Goal: Check status: Check status

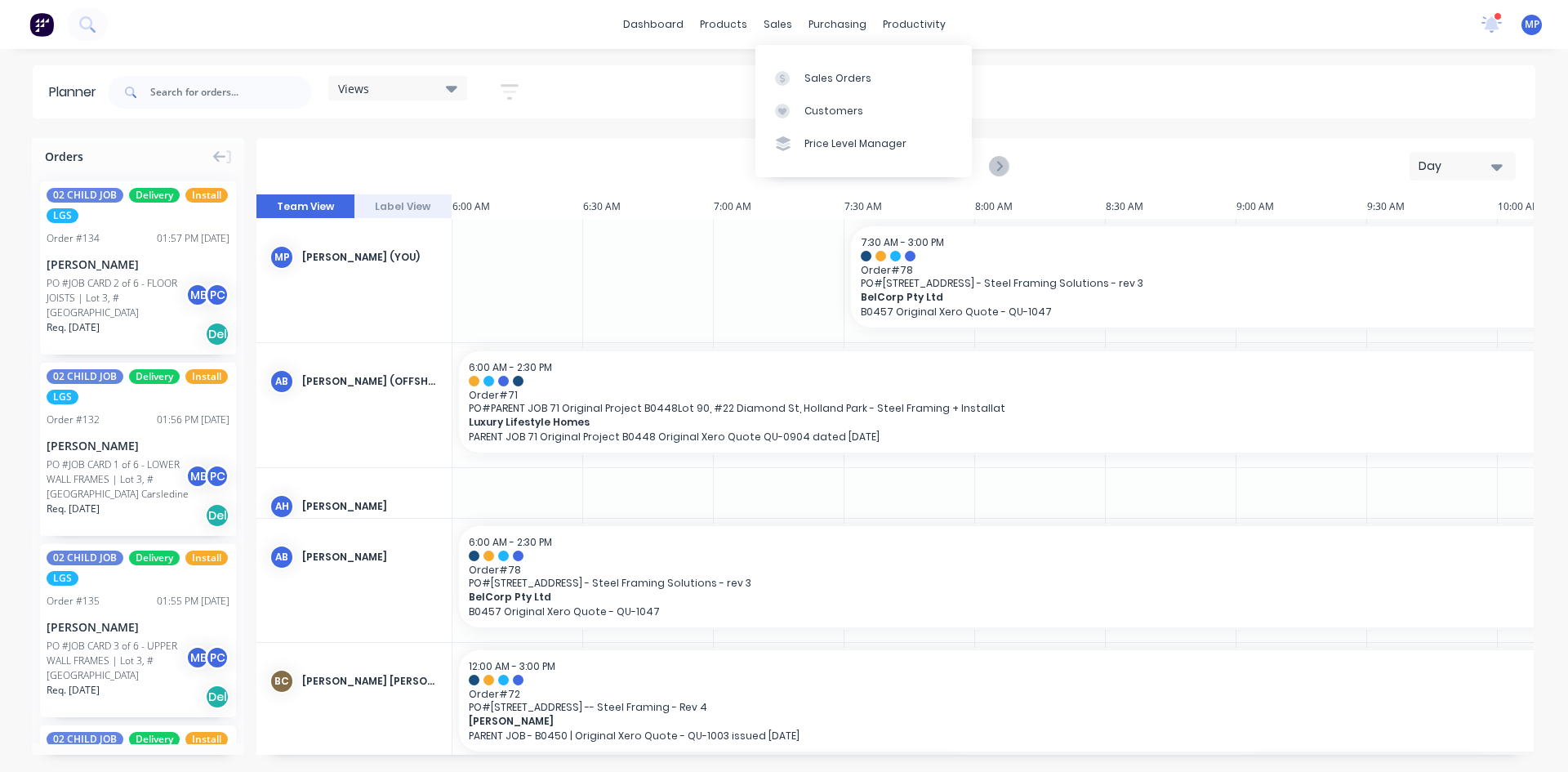
scroll to position [249, 0]
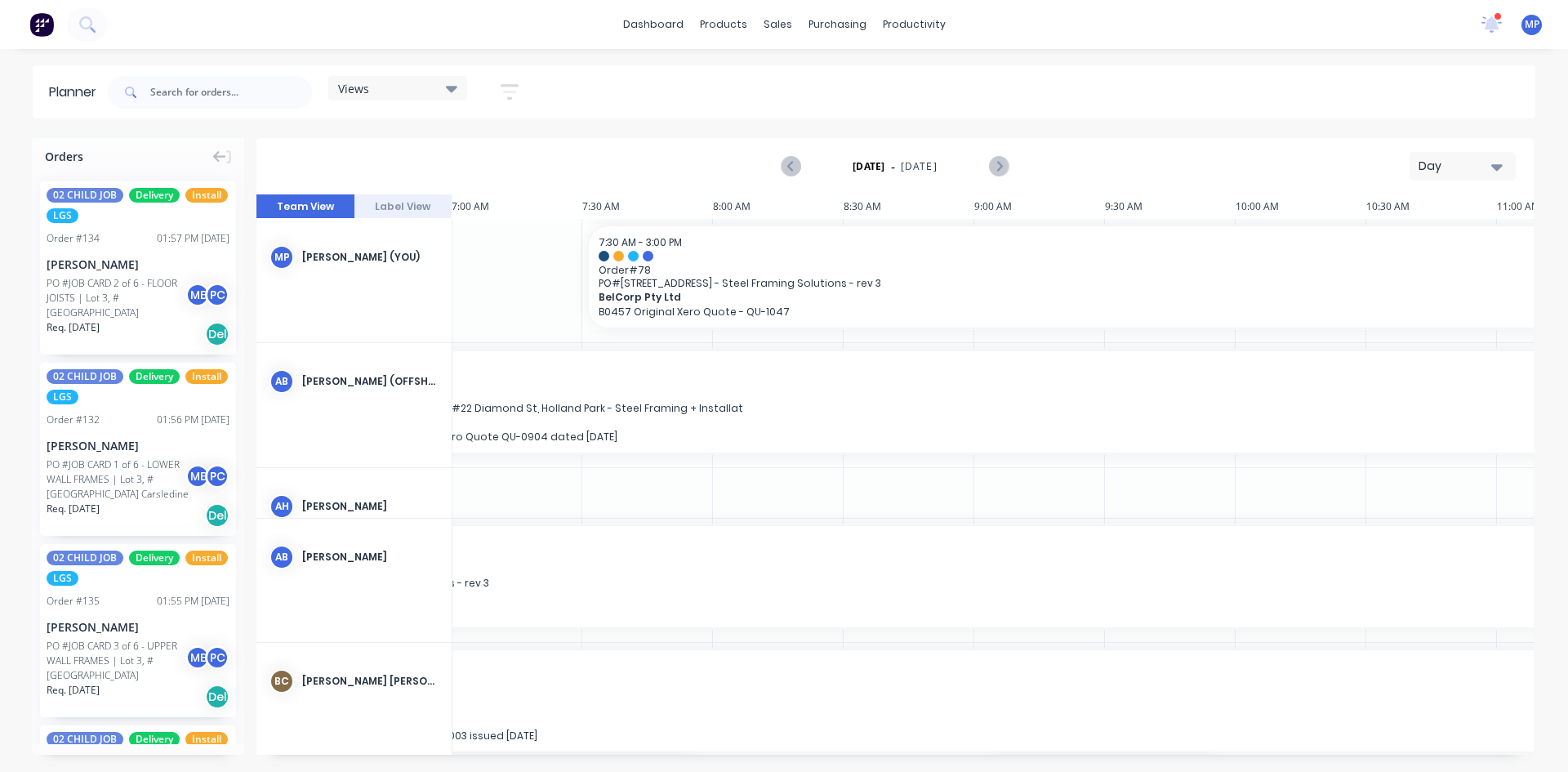
click at [1496, 168] on icon "button" at bounding box center [1497, 168] width 12 height 7
click at [1389, 246] on div "Week" at bounding box center [1433, 243] width 162 height 33
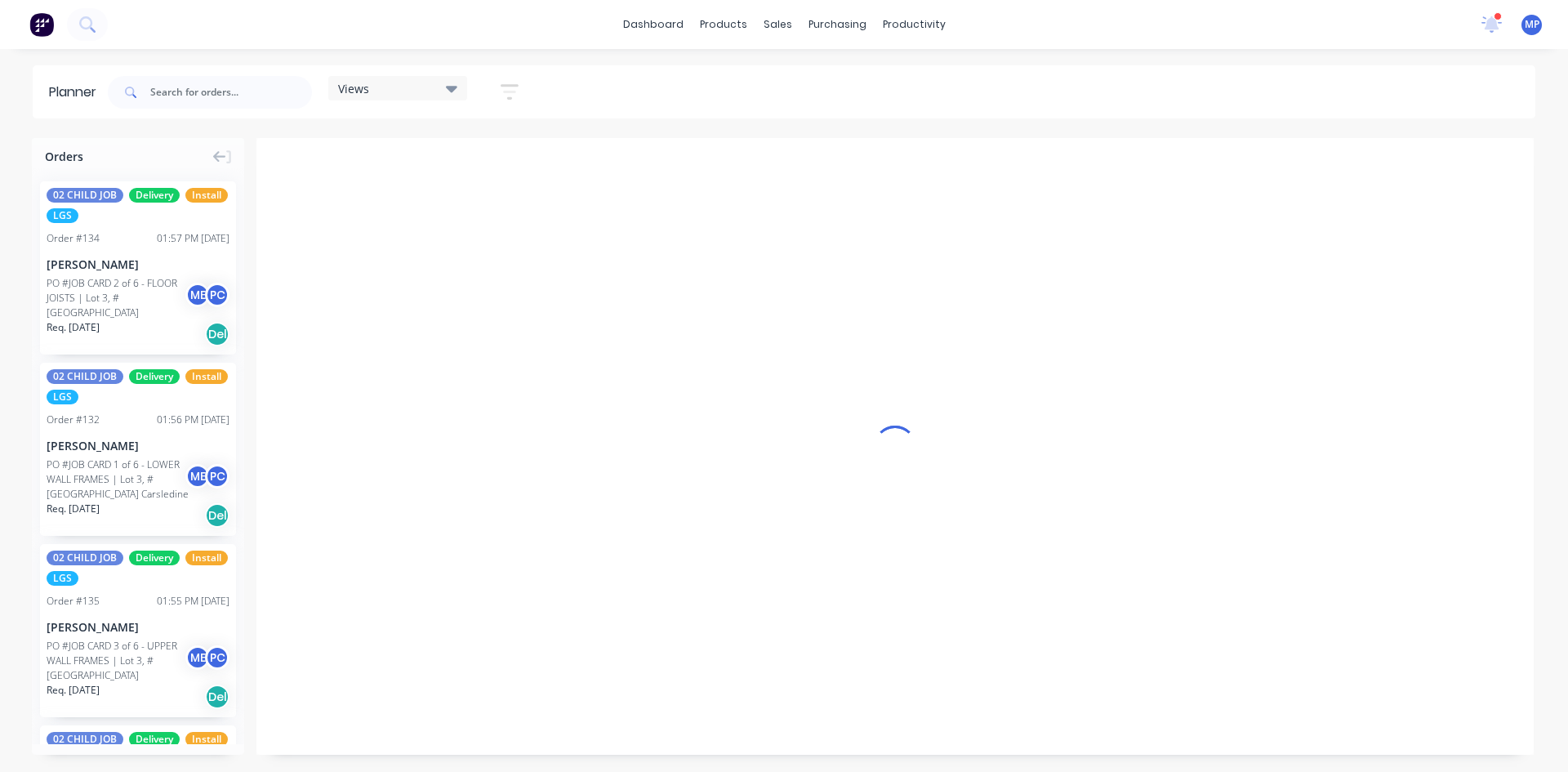
scroll to position [0, 1]
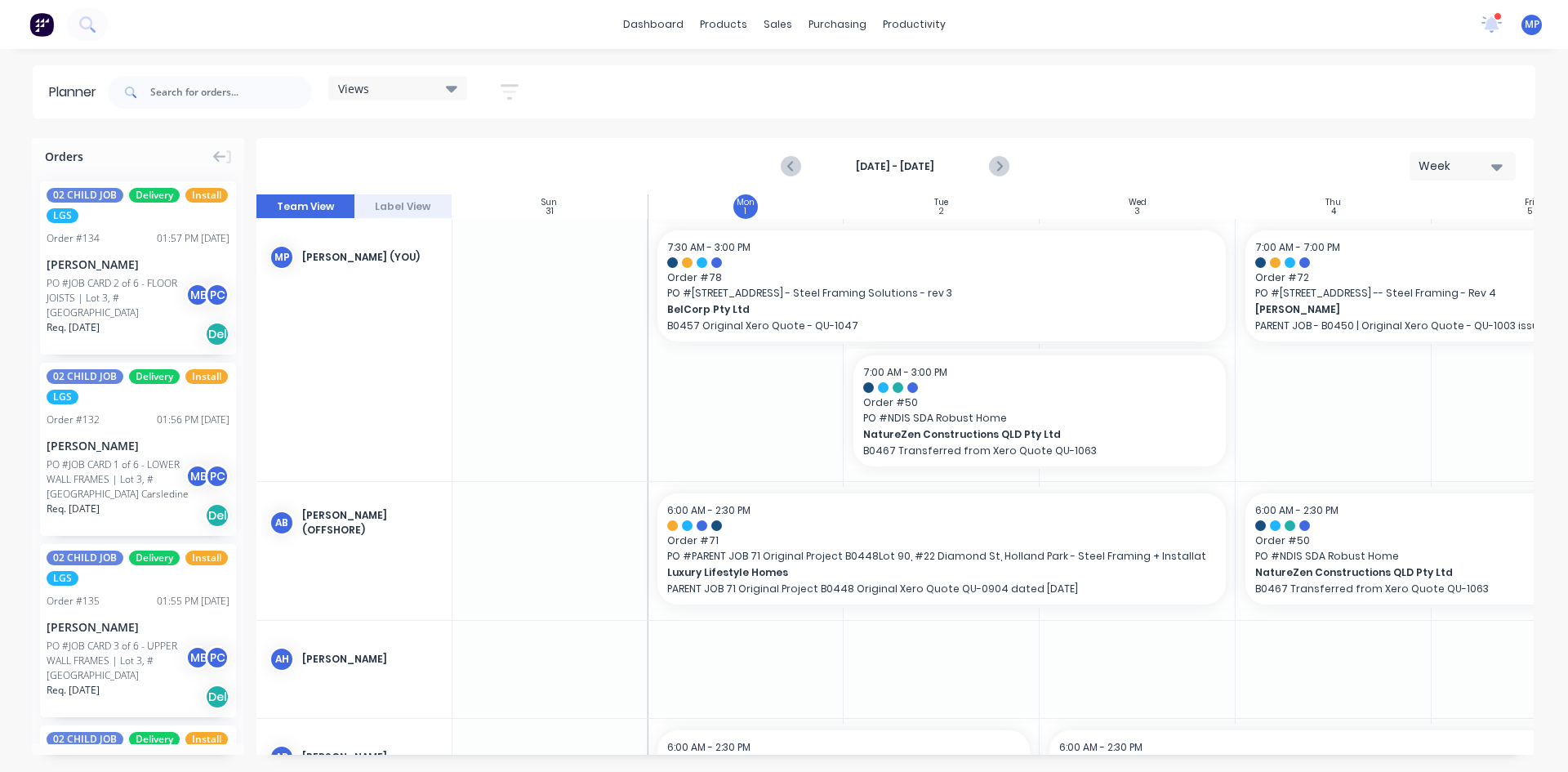
click at [453, 92] on icon at bounding box center [452, 89] width 12 height 7
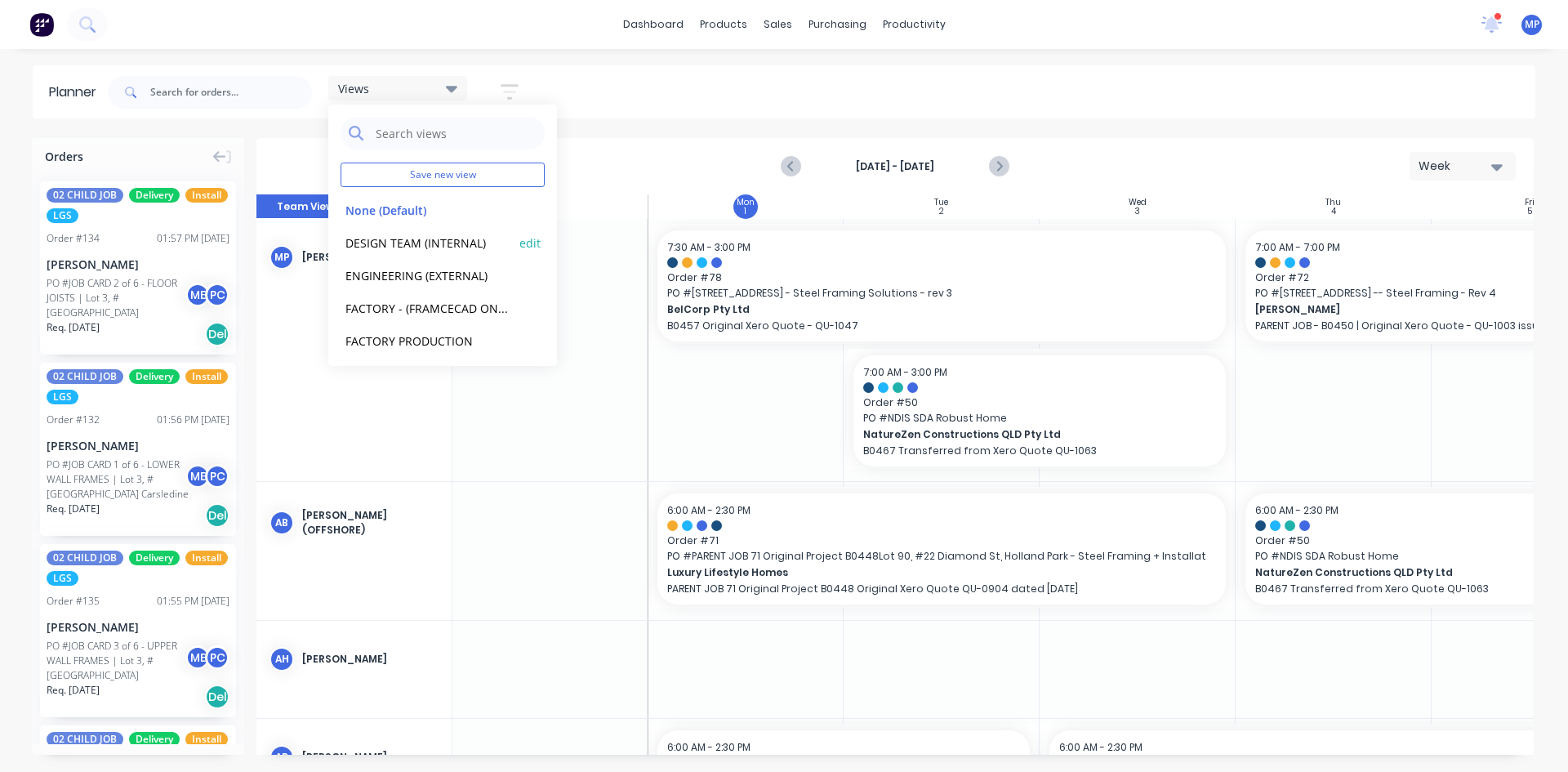
click at [439, 241] on button "DESIGN TEAM (INTERNAL)" at bounding box center [427, 242] width 174 height 19
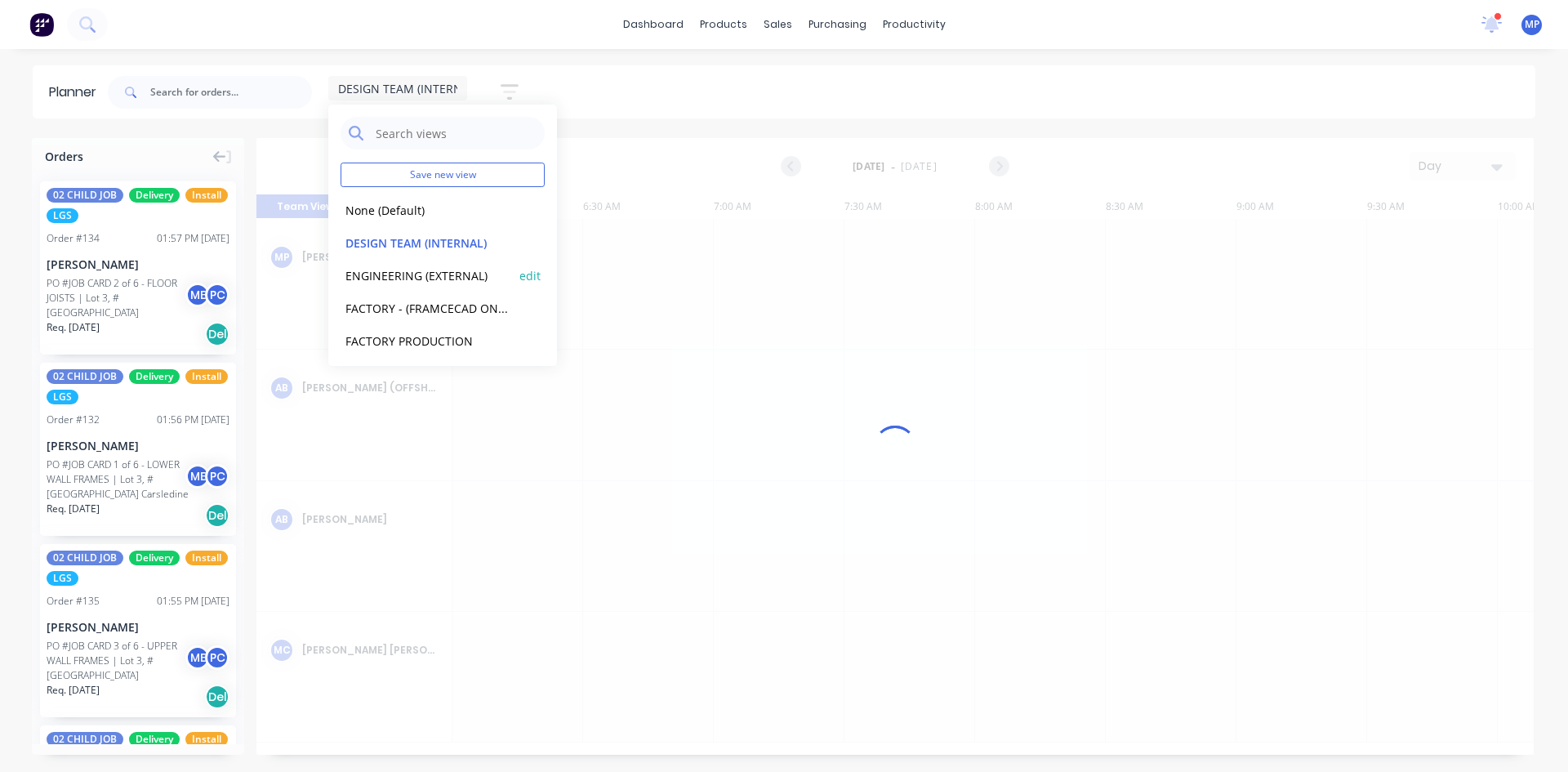
scroll to position [0, 262]
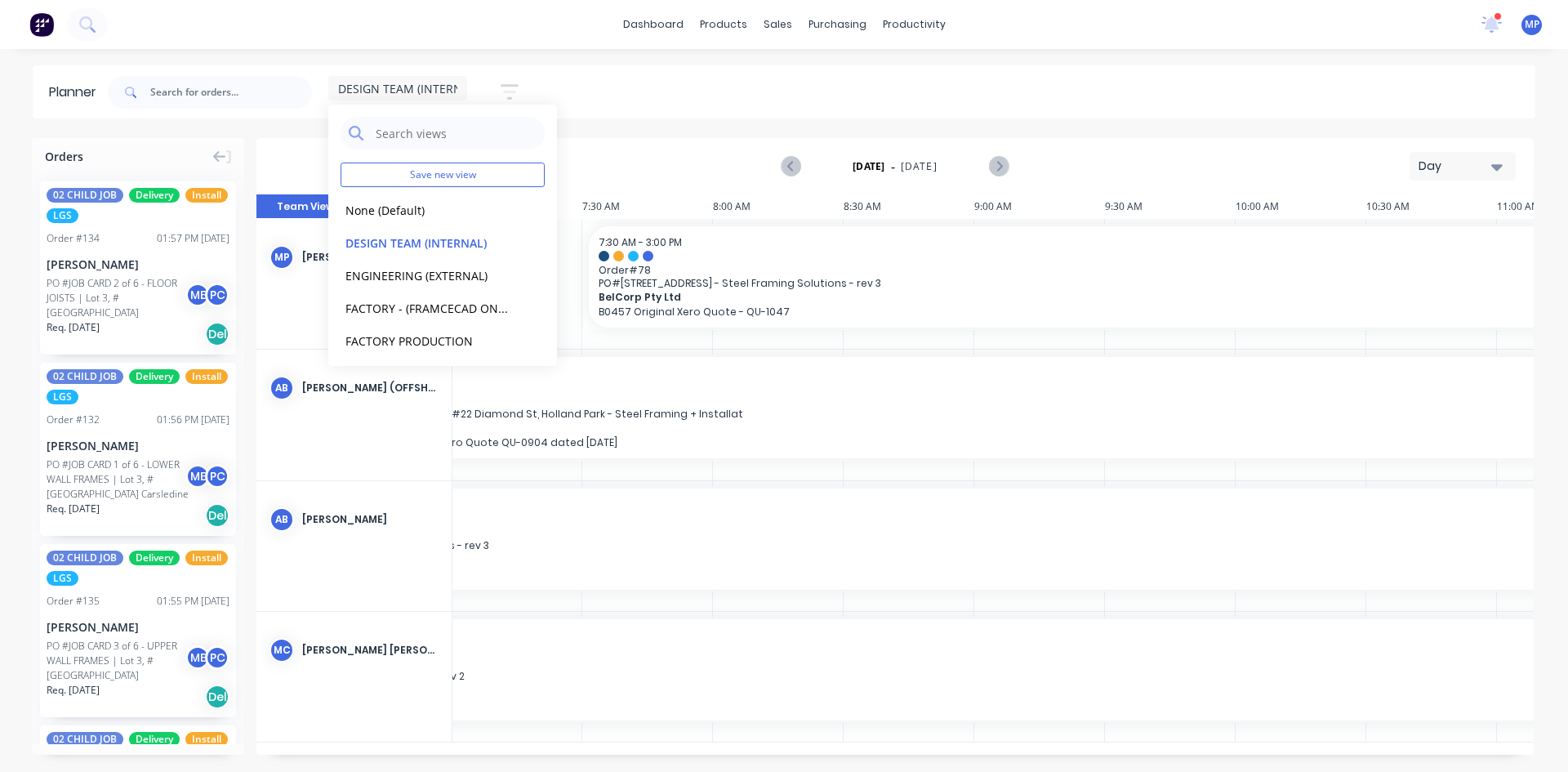
click at [851, 88] on div "DESIGN TEAM (INTERNAL) Save new view None (Default) edit DESIGN TEAM (INTERNAL)…" at bounding box center [820, 92] width 1431 height 49
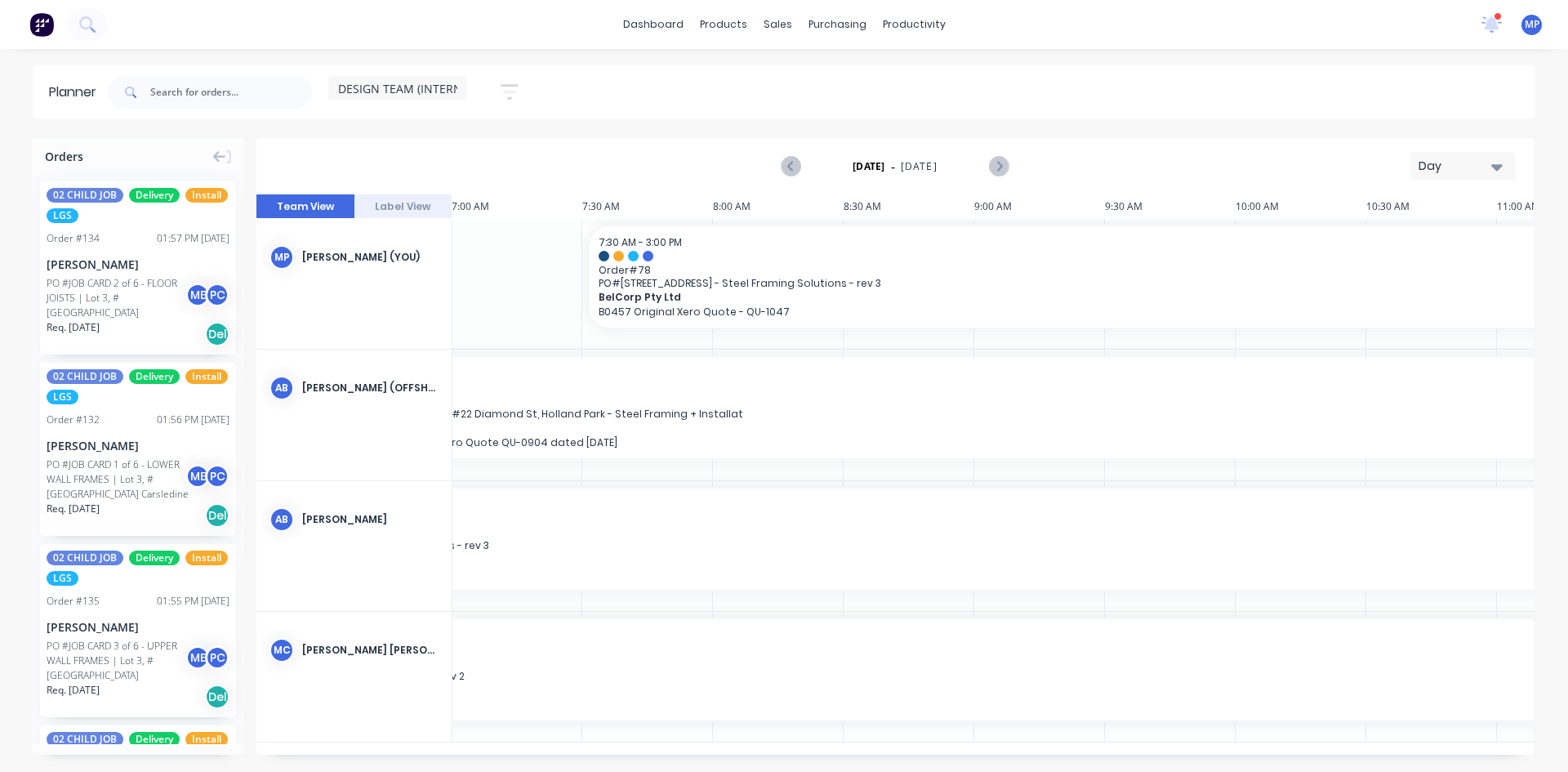
click at [1500, 167] on icon "button" at bounding box center [1497, 168] width 12 height 7
click at [1390, 244] on div "Week" at bounding box center [1433, 243] width 162 height 33
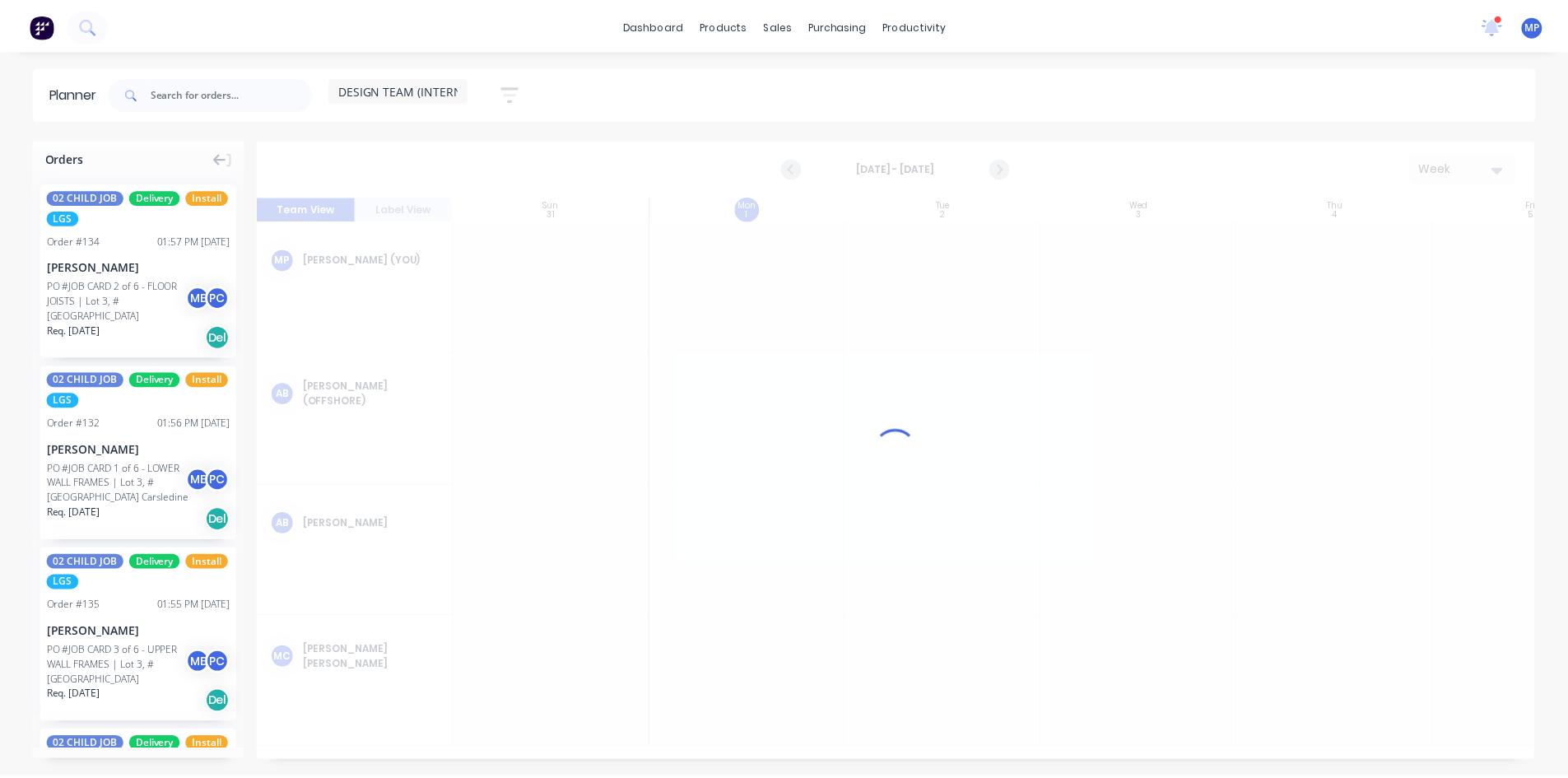
scroll to position [0, 1]
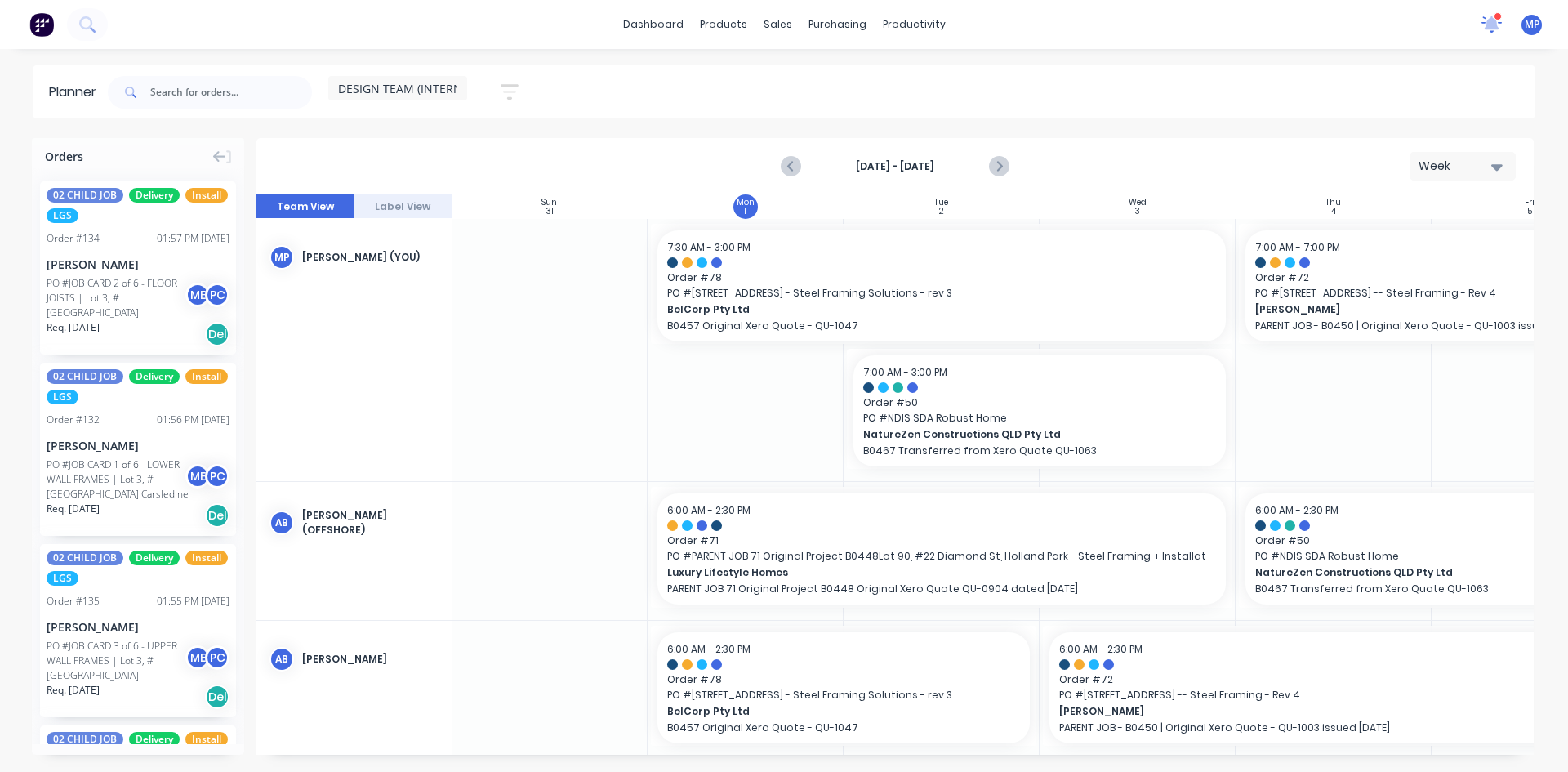
click at [1501, 26] on icon at bounding box center [1491, 24] width 20 height 16
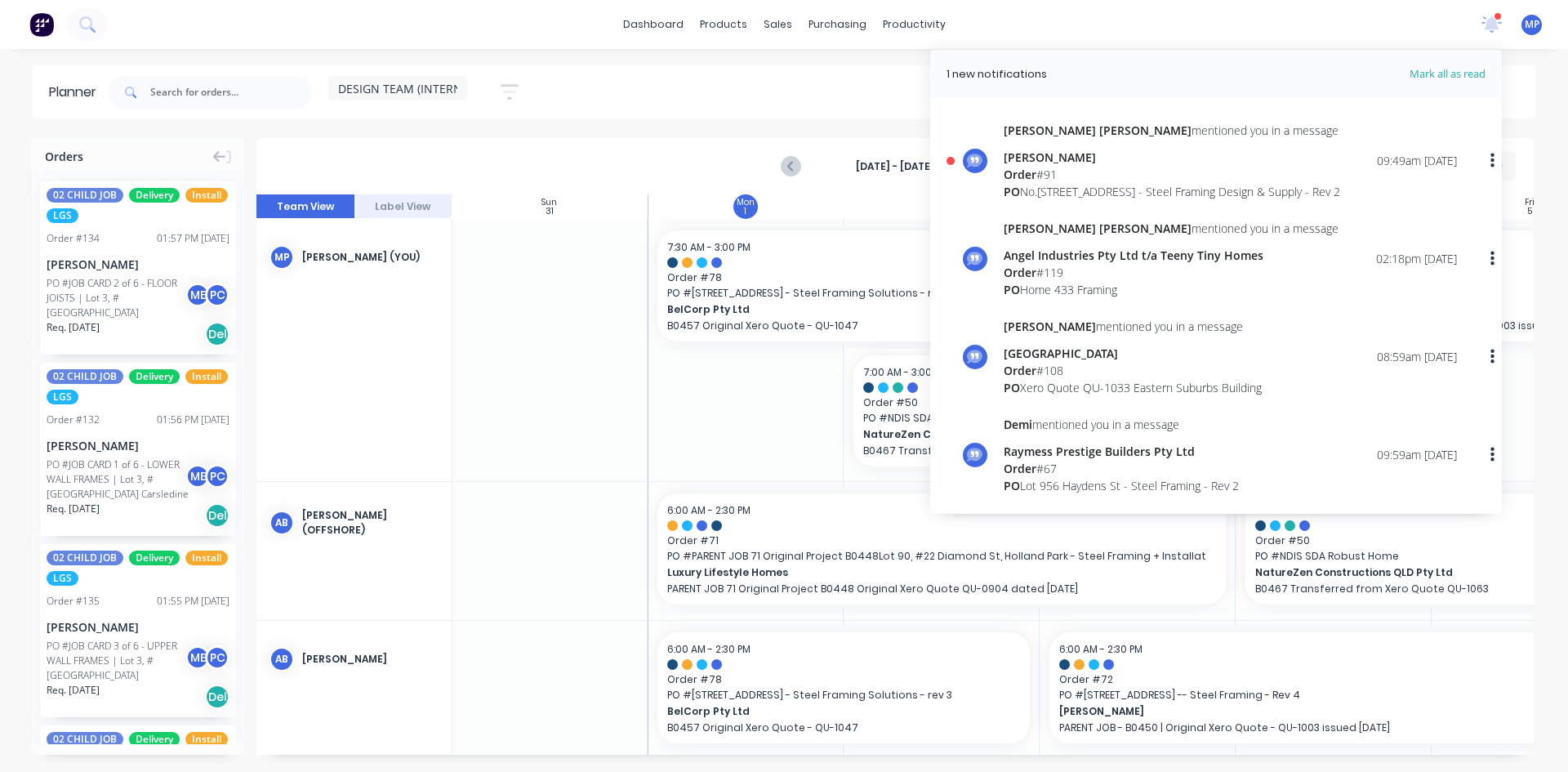
click at [1143, 192] on div "[STREET_ADDRESS] - Steel Framing Design & Supply - Rev 2" at bounding box center [1171, 191] width 336 height 17
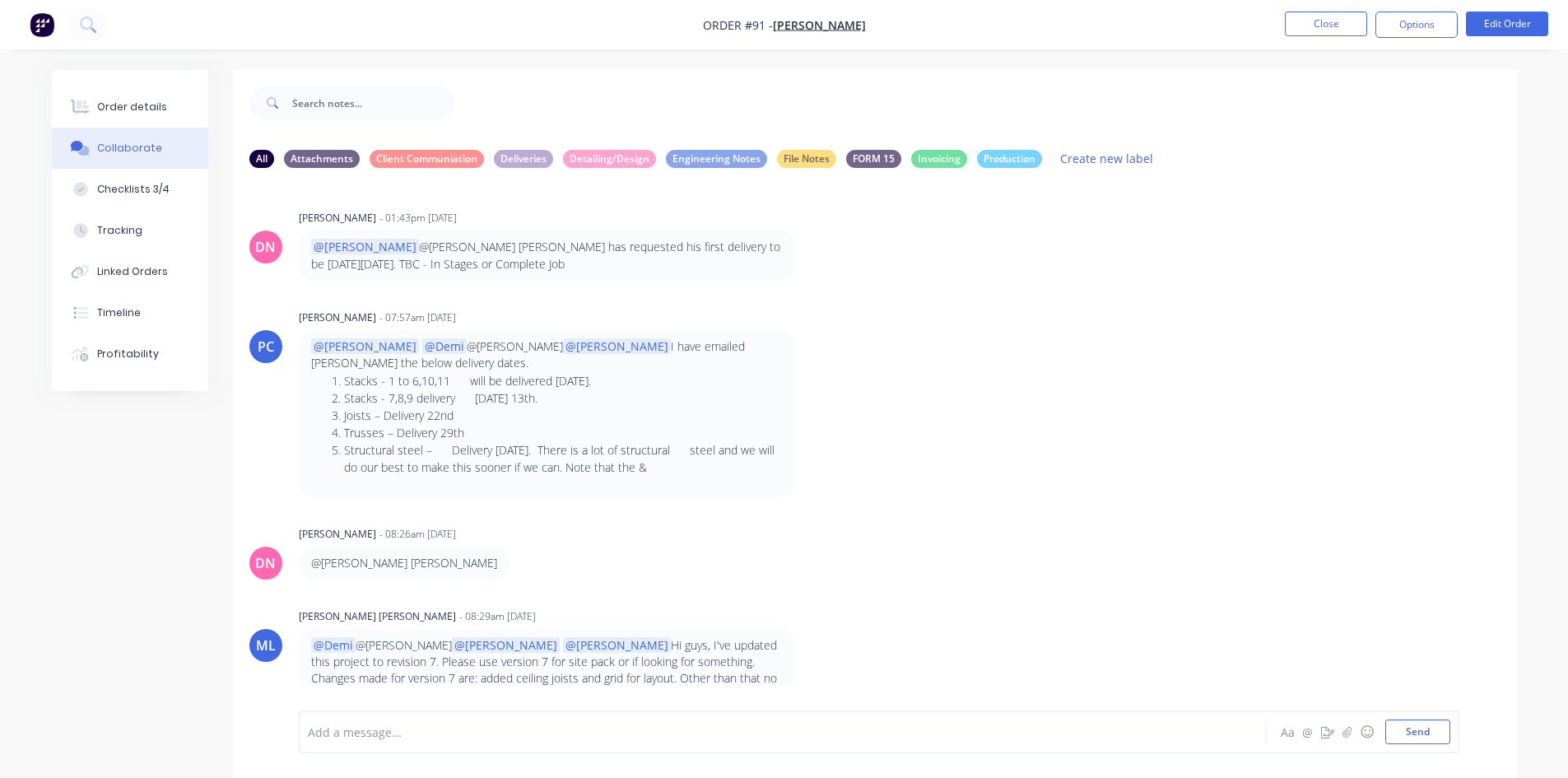
click at [1023, 359] on div "PC [PERSON_NAME] - 07:57am [DATE] @[PERSON_NAME] @[PERSON_NAME] @[PERSON_NAME] …" at bounding box center [874, 402] width 1284 height 192
click at [1158, 368] on div "PC [PERSON_NAME] - 07:57am [DATE] @[PERSON_NAME] @[PERSON_NAME] @[PERSON_NAME] …" at bounding box center [874, 402] width 1284 height 192
click at [1087, 393] on div "PC [PERSON_NAME] - 07:57am [DATE] @[PERSON_NAME] @[PERSON_NAME] @[PERSON_NAME] …" at bounding box center [874, 402] width 1284 height 192
drag, startPoint x: 1364, startPoint y: 413, endPoint x: 707, endPoint y: 395, distance: 657.2
click at [1362, 414] on div "PC [PERSON_NAME] - 07:57am [DATE] @[PERSON_NAME] @[PERSON_NAME] @[PERSON_NAME] …" at bounding box center [874, 402] width 1284 height 192
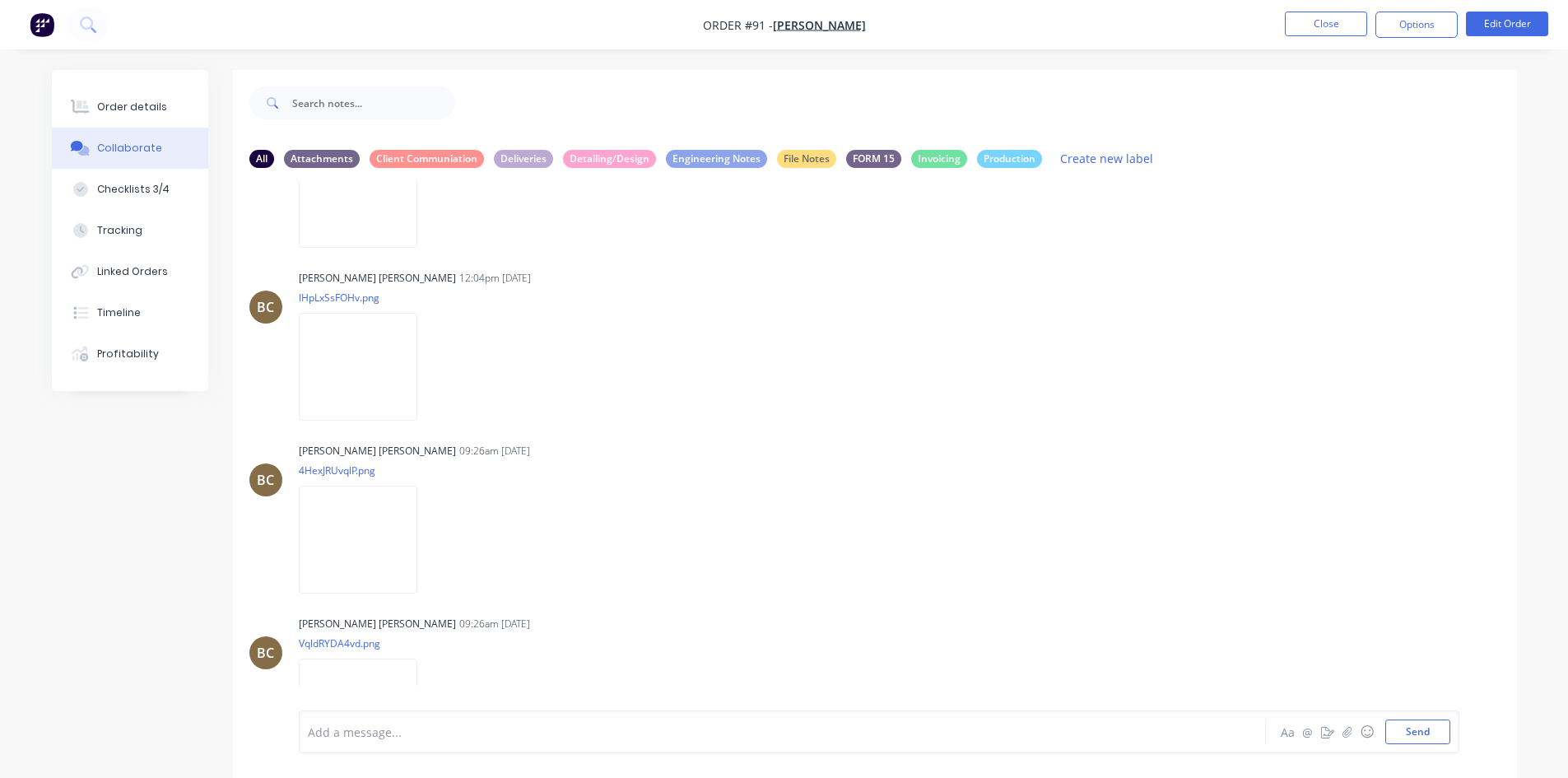
scroll to position [5105, 0]
